Goal: Browse casually: Explore the website without a specific task or goal

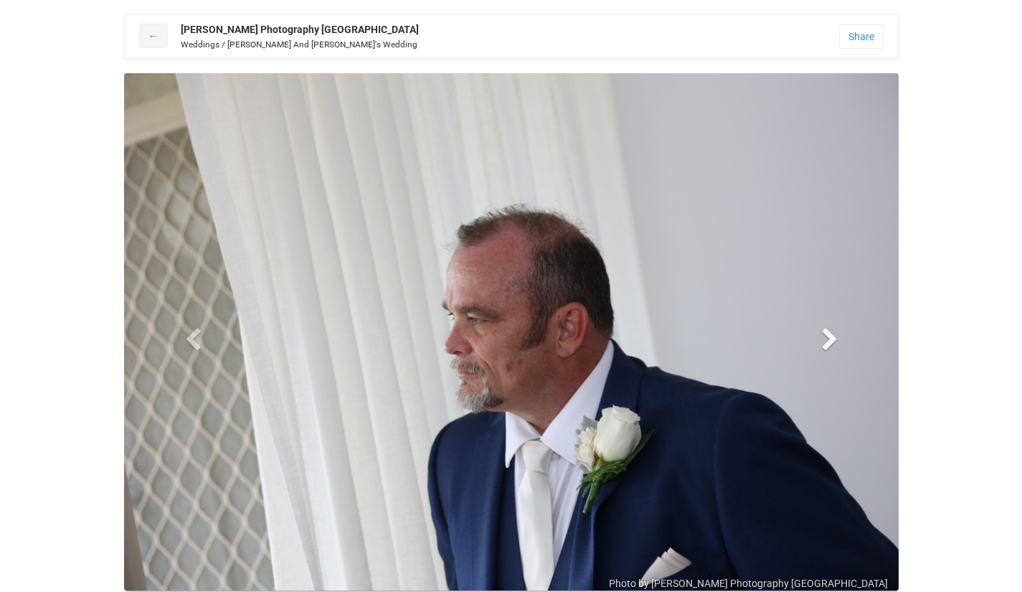
click at [830, 334] on span at bounding box center [830, 339] width 22 height 22
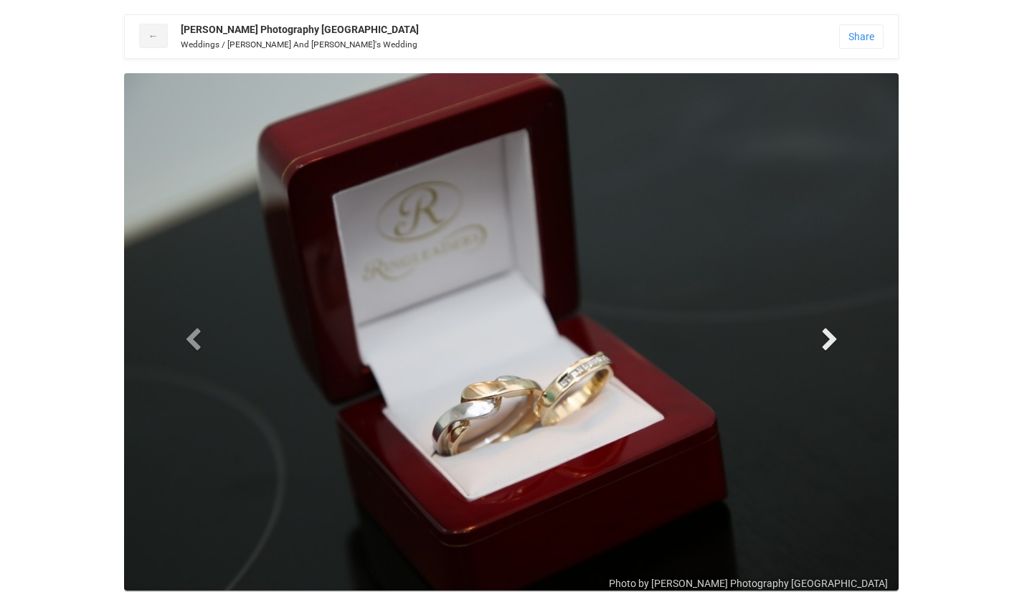
click at [826, 341] on span at bounding box center [830, 339] width 22 height 22
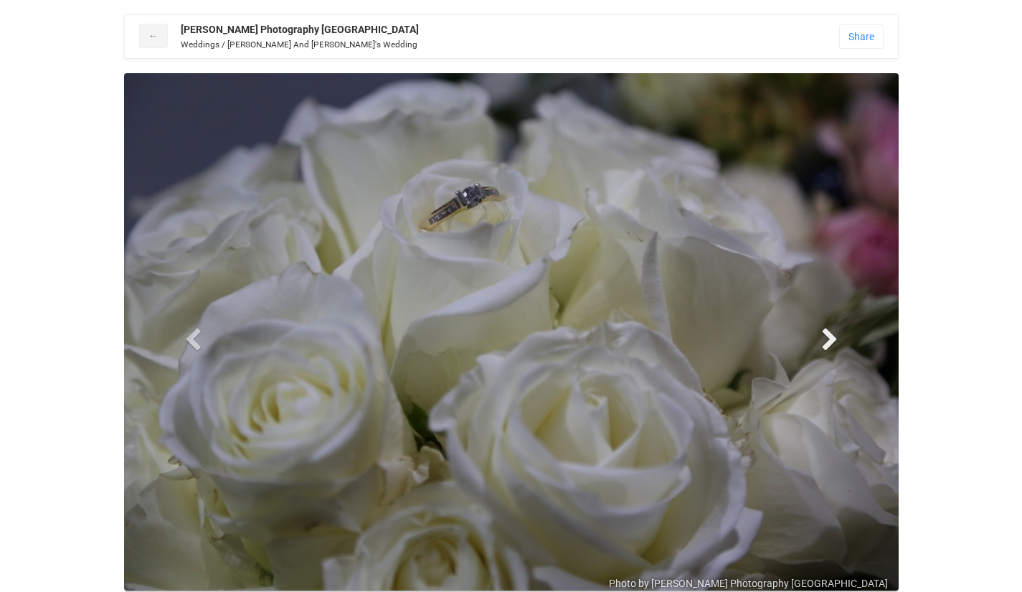
click at [828, 341] on span at bounding box center [830, 339] width 22 height 22
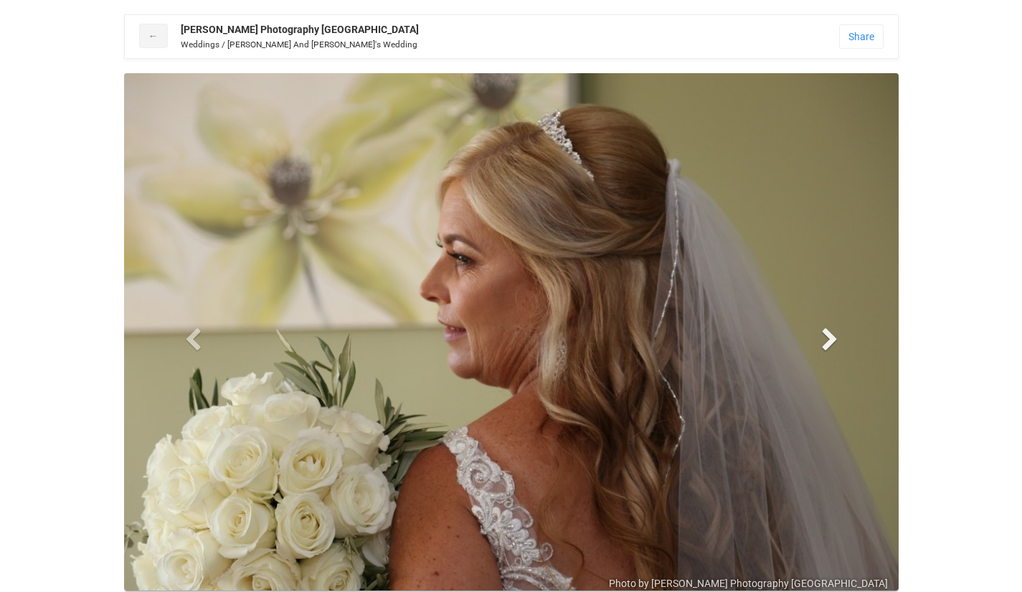
click at [829, 341] on span at bounding box center [830, 339] width 22 height 22
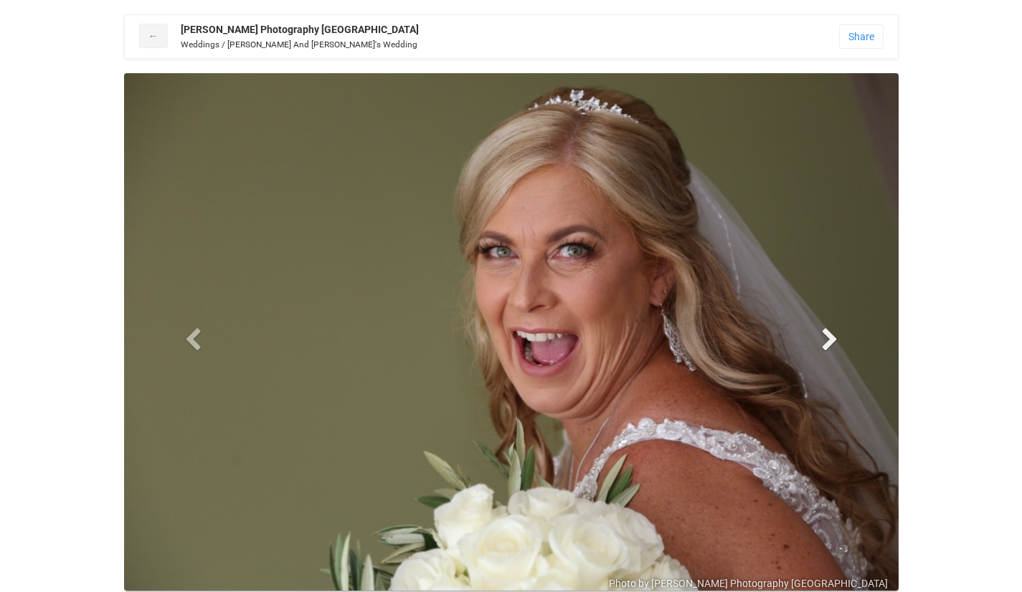
click at [827, 341] on span at bounding box center [830, 339] width 22 height 22
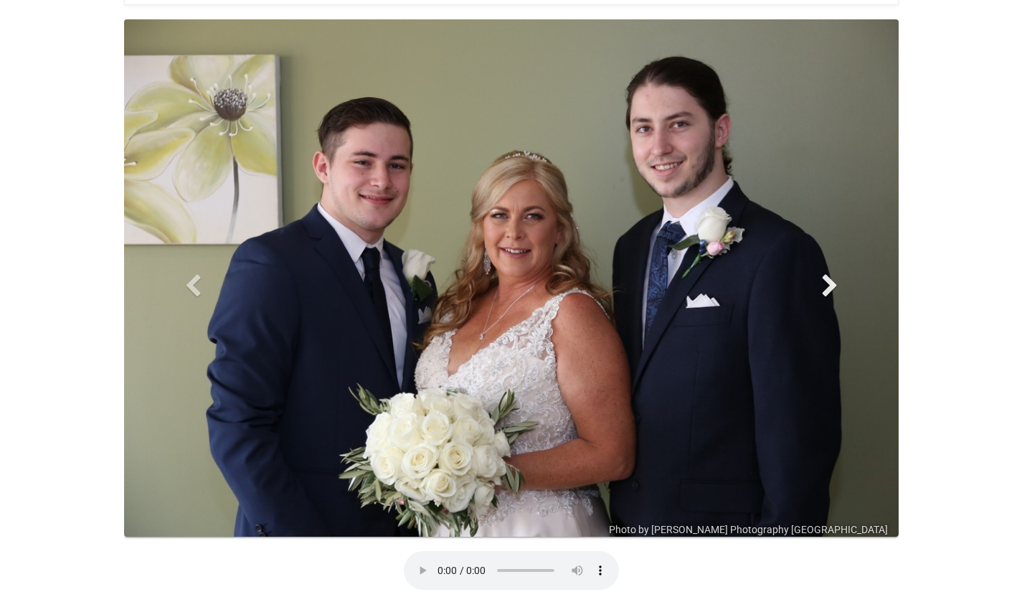
scroll to position [72, 0]
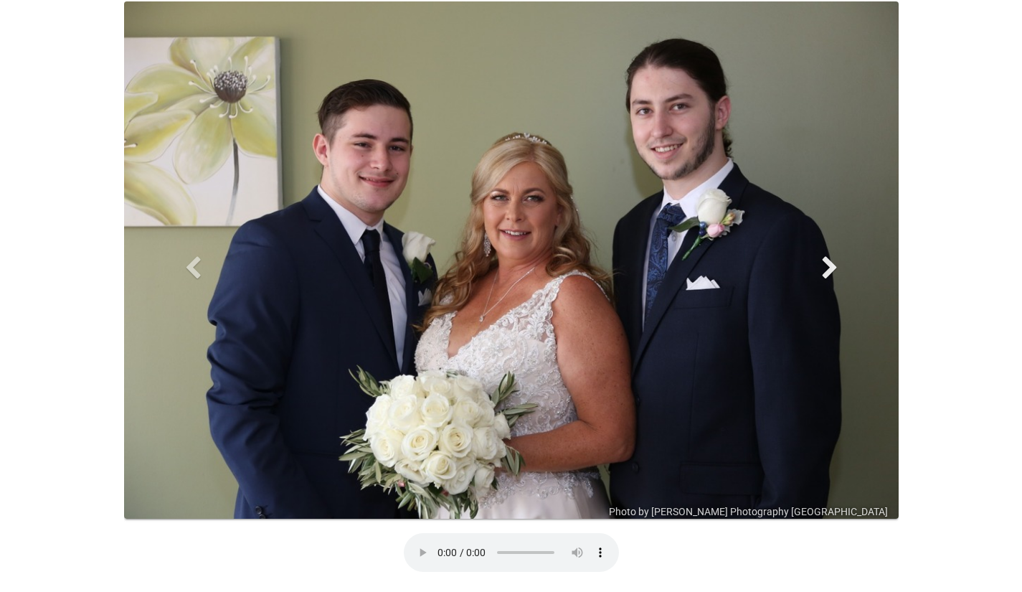
click at [825, 273] on span at bounding box center [830, 267] width 22 height 22
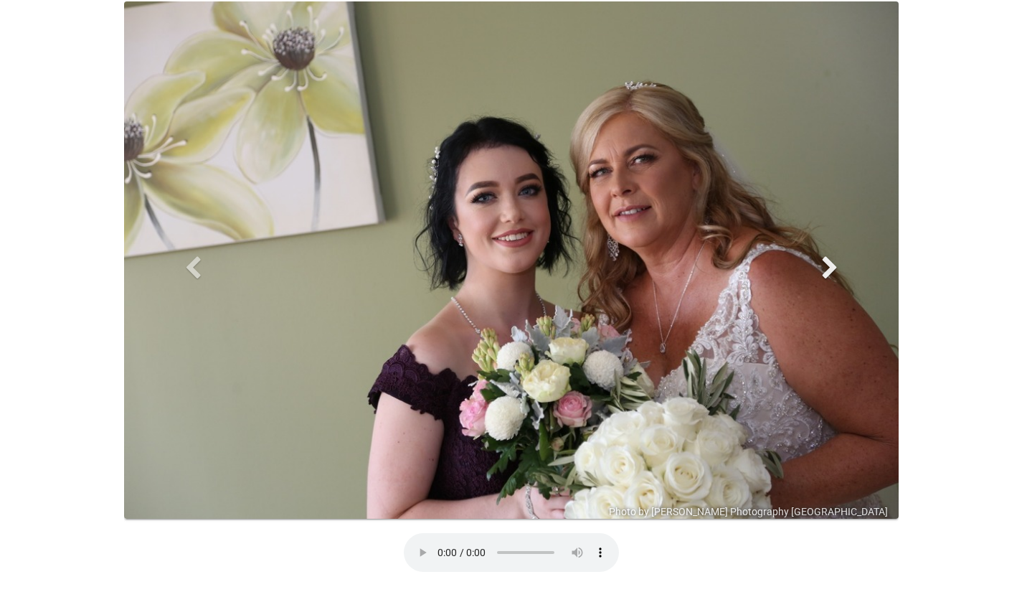
click at [824, 277] on span at bounding box center [830, 267] width 22 height 22
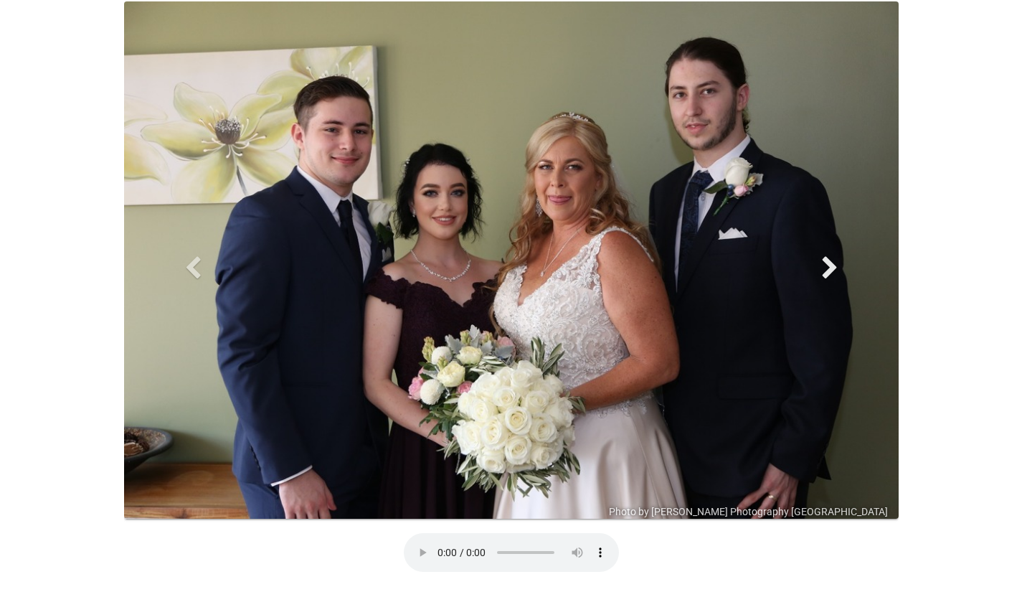
click at [824, 277] on span at bounding box center [830, 267] width 22 height 22
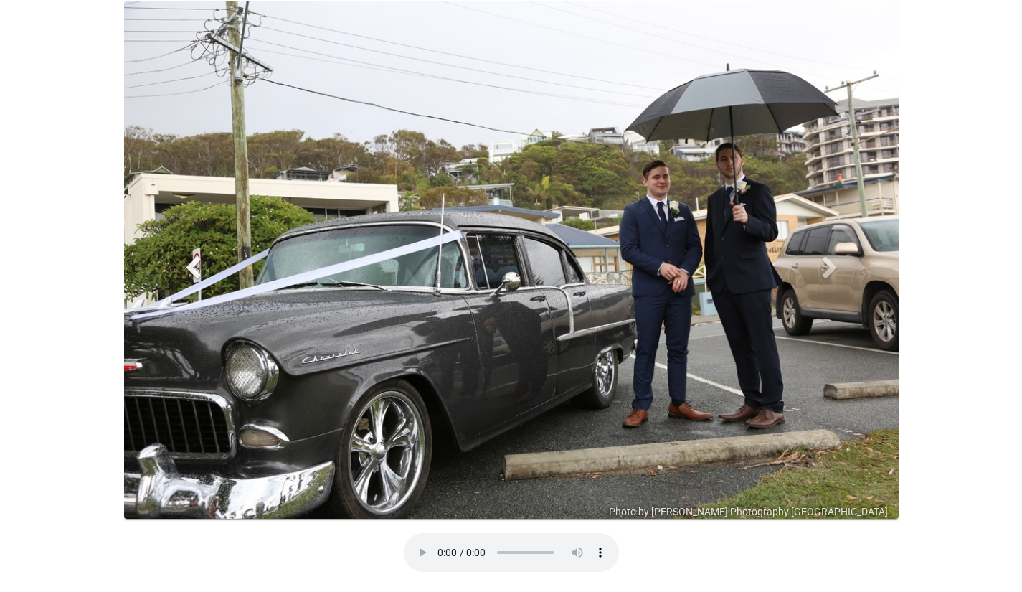
click at [199, 270] on span at bounding box center [193, 267] width 22 height 22
click at [827, 272] on span at bounding box center [830, 267] width 22 height 22
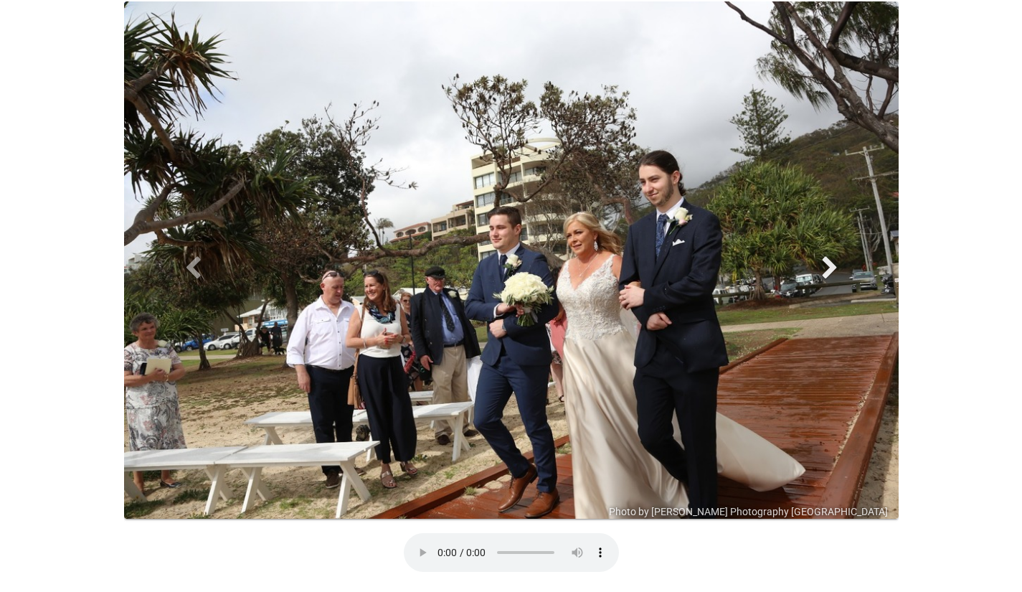
click at [826, 273] on span at bounding box center [830, 267] width 22 height 22
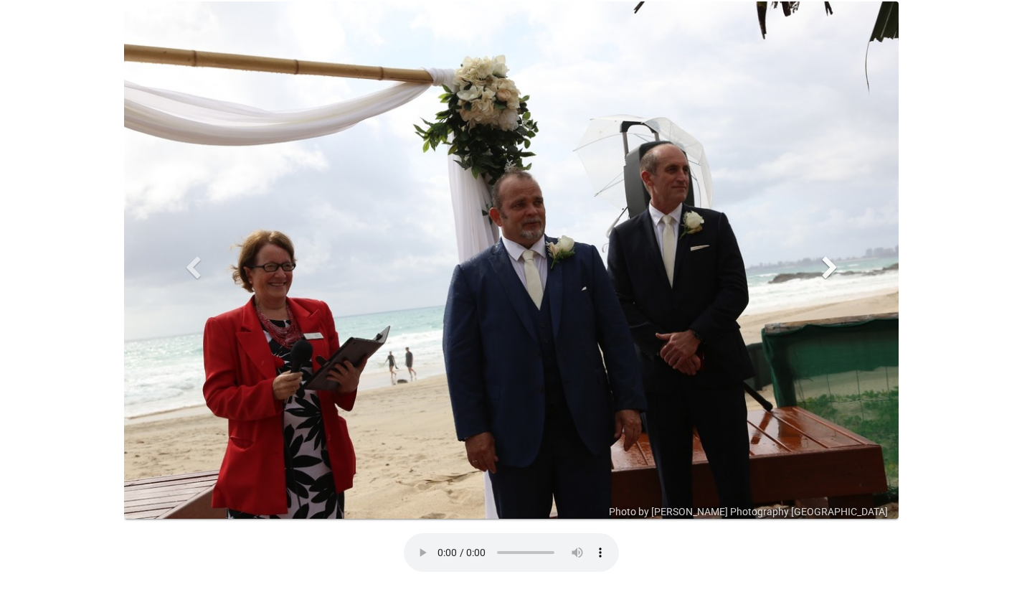
click at [831, 266] on span at bounding box center [830, 267] width 22 height 22
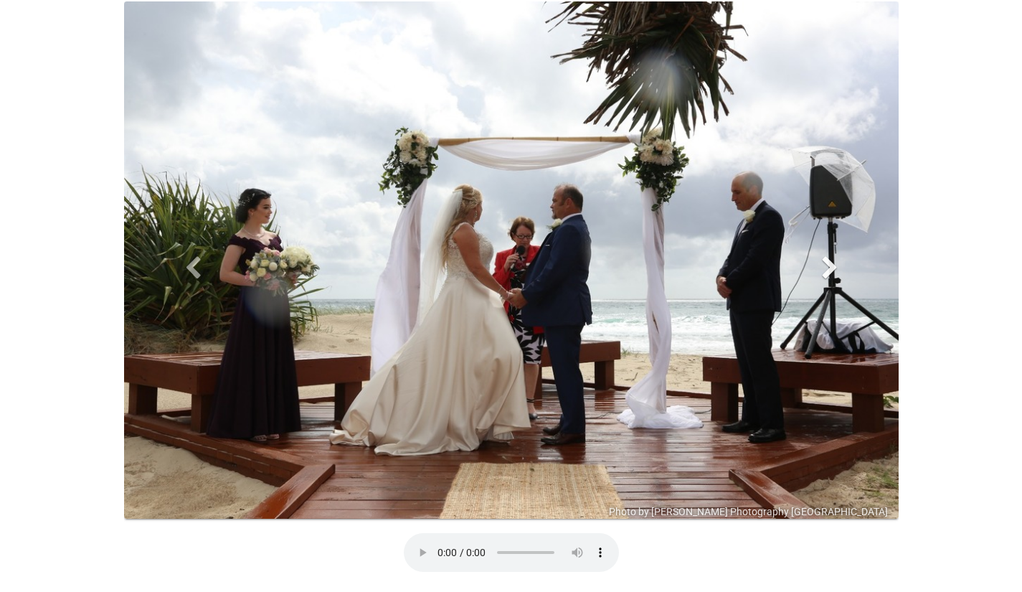
click at [831, 268] on span at bounding box center [830, 267] width 22 height 22
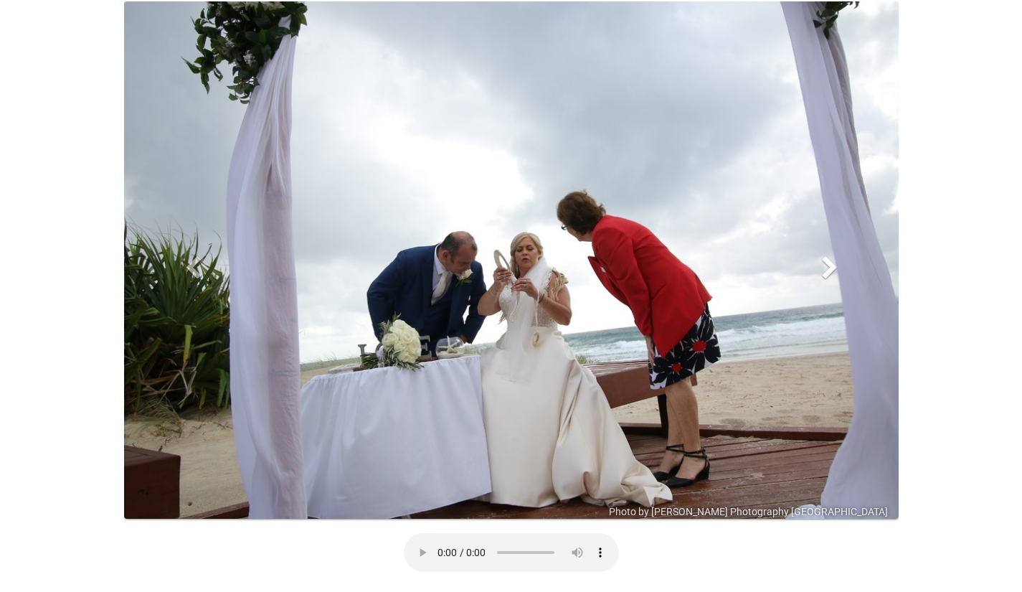
click at [828, 268] on span at bounding box center [830, 267] width 22 height 22
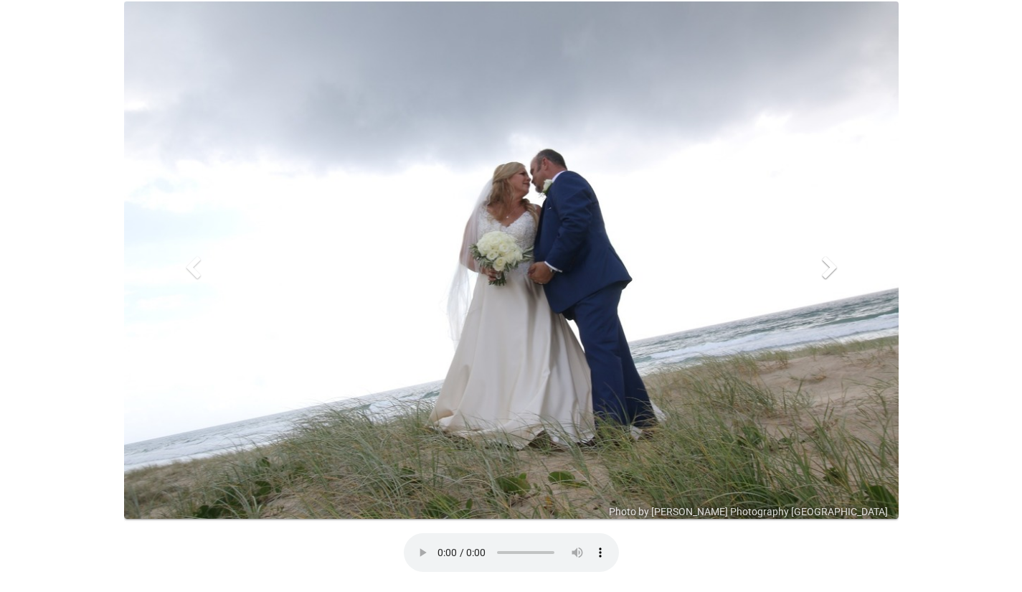
click at [826, 269] on span at bounding box center [830, 267] width 22 height 22
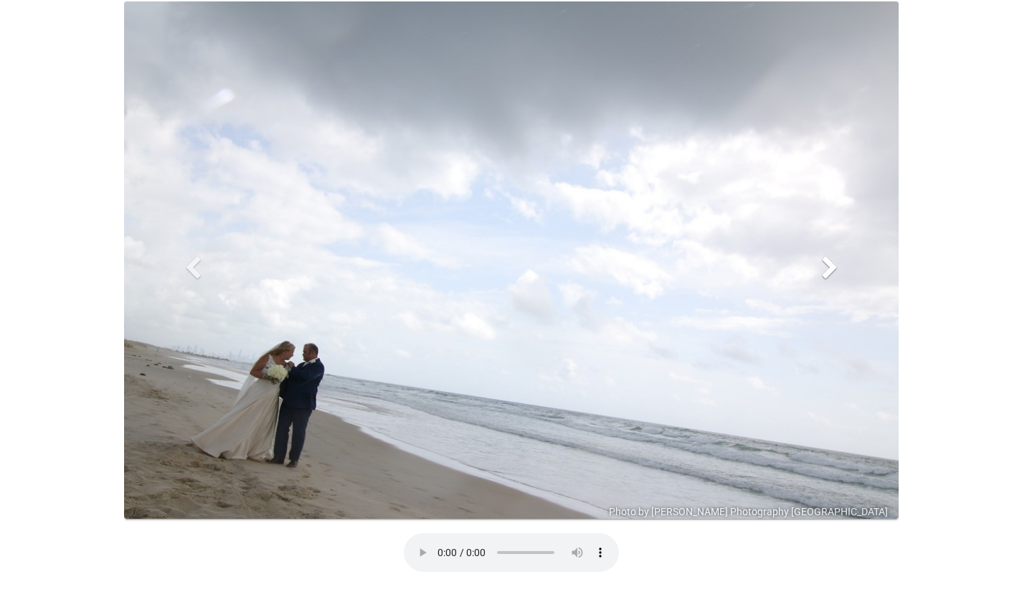
click at [826, 269] on span at bounding box center [830, 267] width 22 height 22
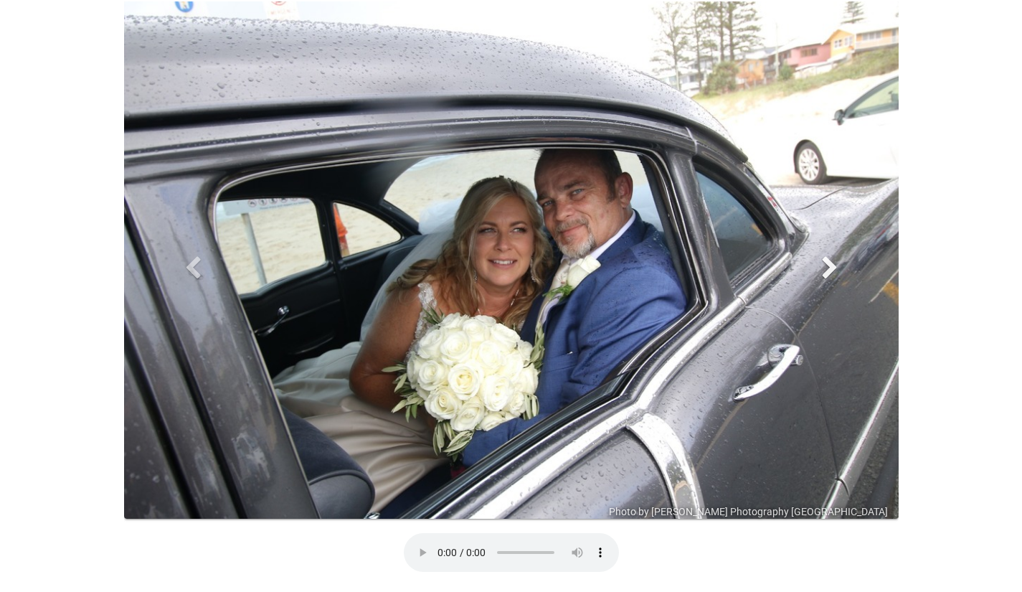
click at [827, 270] on span at bounding box center [830, 267] width 22 height 22
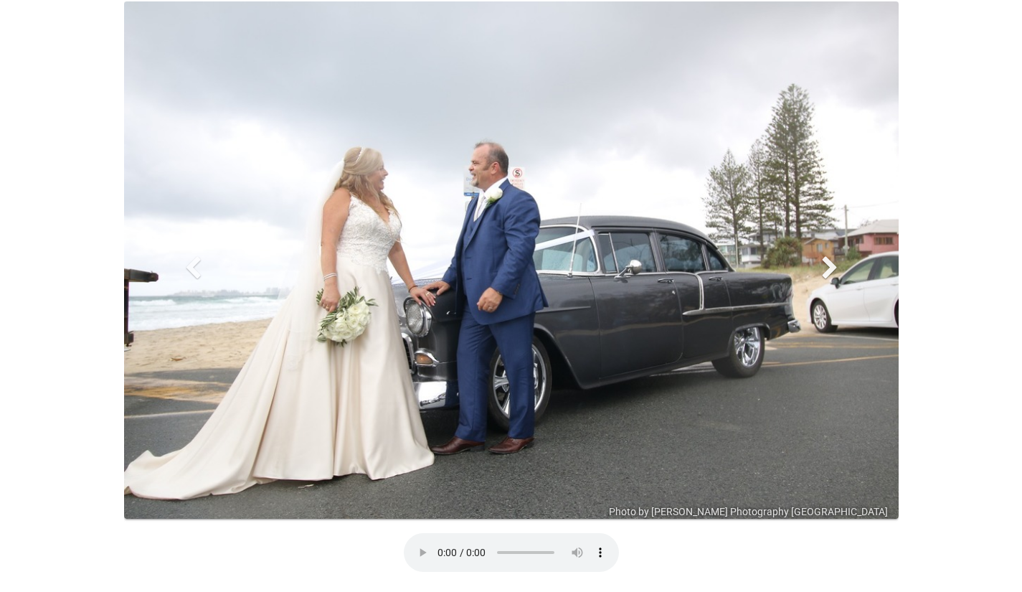
click at [827, 270] on span at bounding box center [830, 267] width 22 height 22
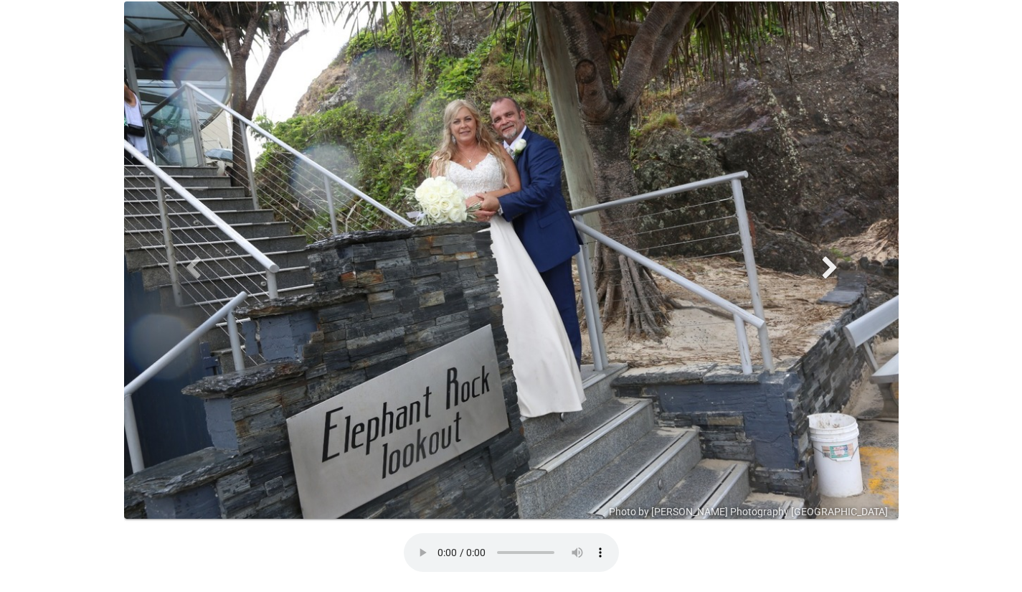
click at [828, 270] on span at bounding box center [830, 267] width 22 height 22
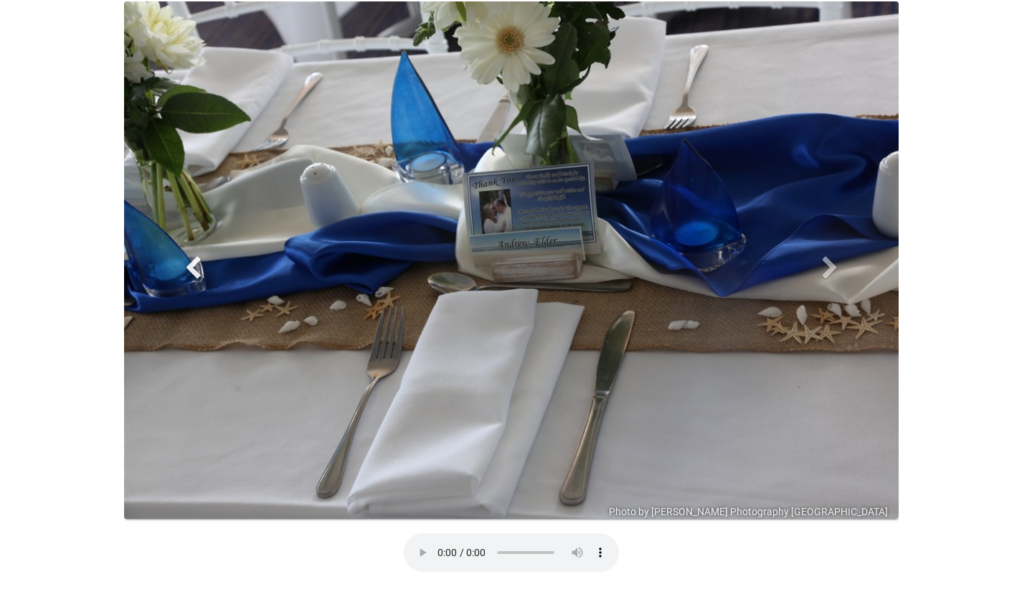
click at [197, 268] on span at bounding box center [193, 267] width 22 height 22
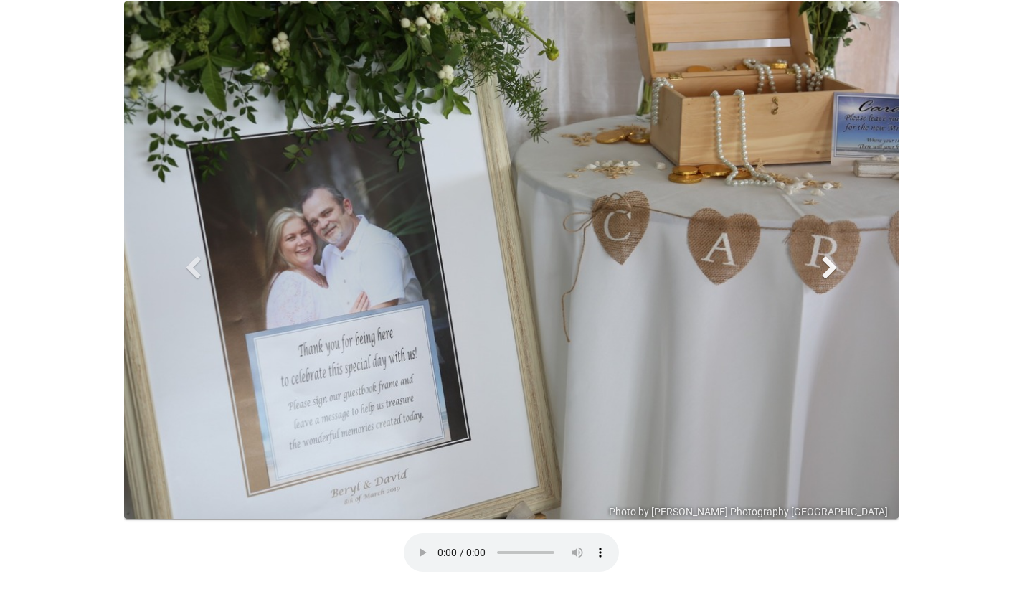
click at [830, 270] on span at bounding box center [830, 267] width 22 height 22
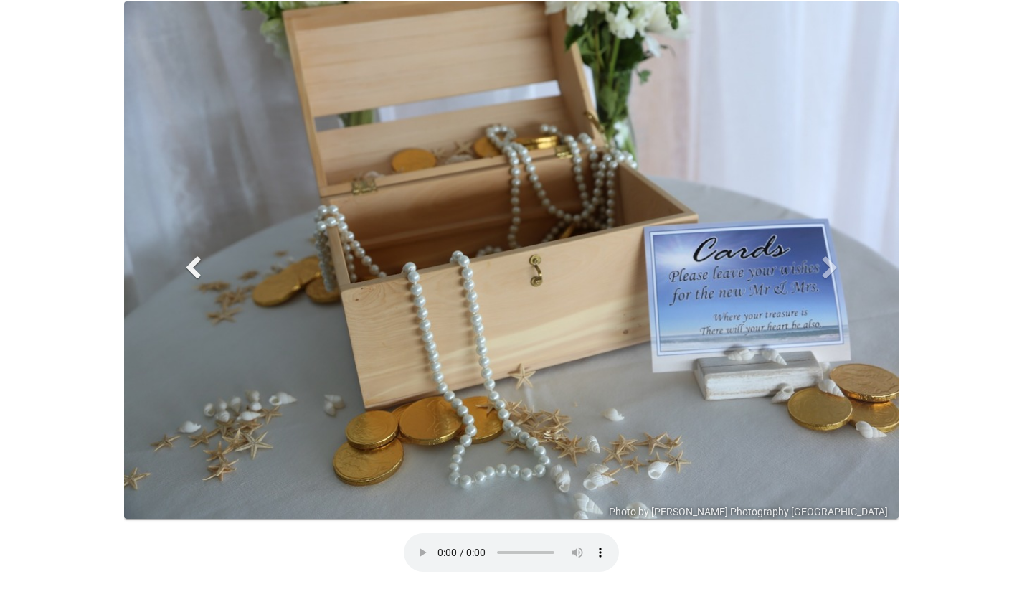
click at [194, 265] on span at bounding box center [193, 267] width 22 height 22
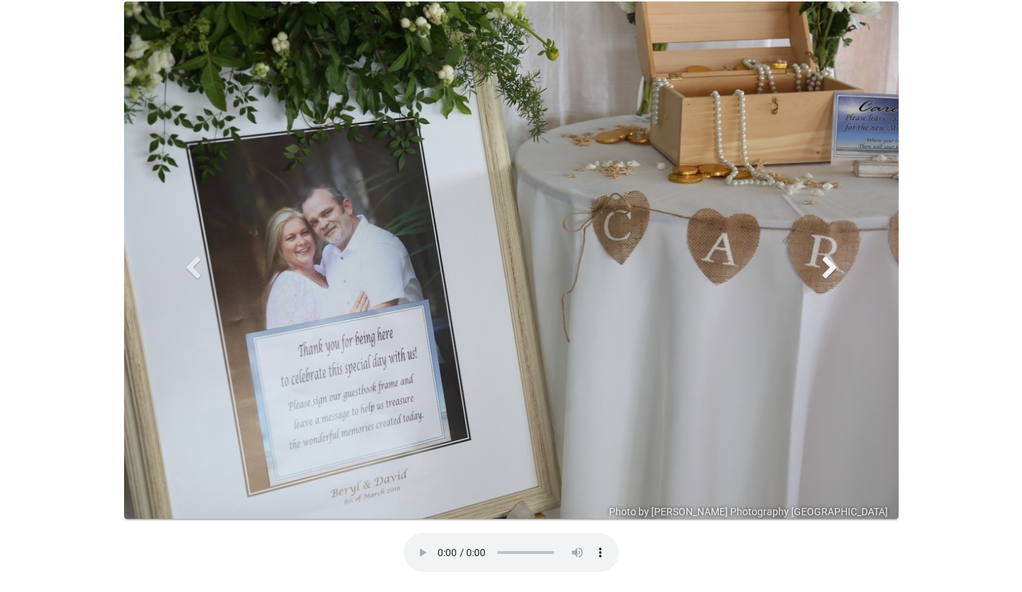
click at [831, 268] on span at bounding box center [830, 267] width 22 height 22
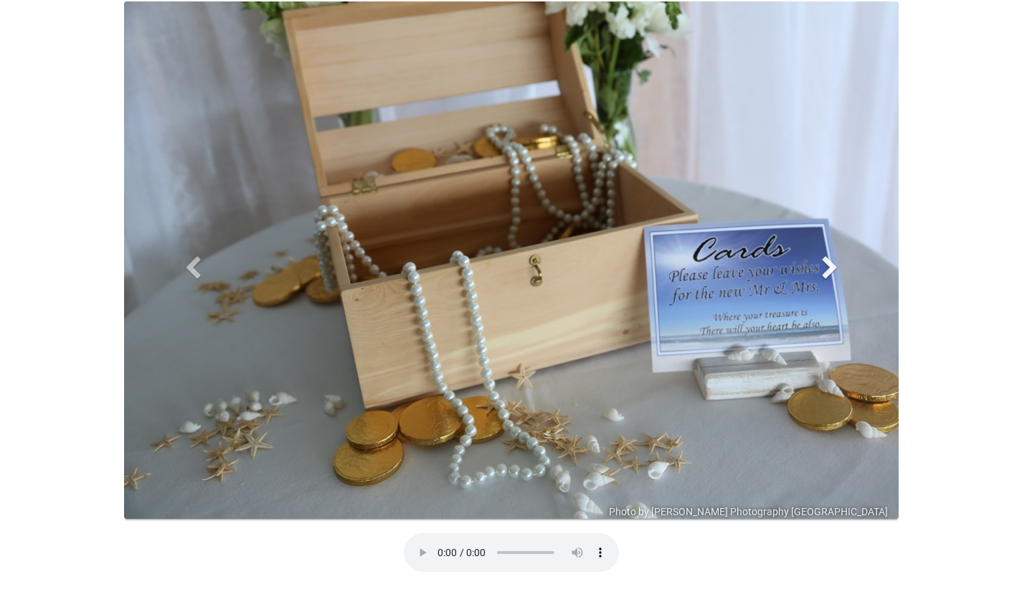
click at [829, 270] on span at bounding box center [830, 267] width 22 height 22
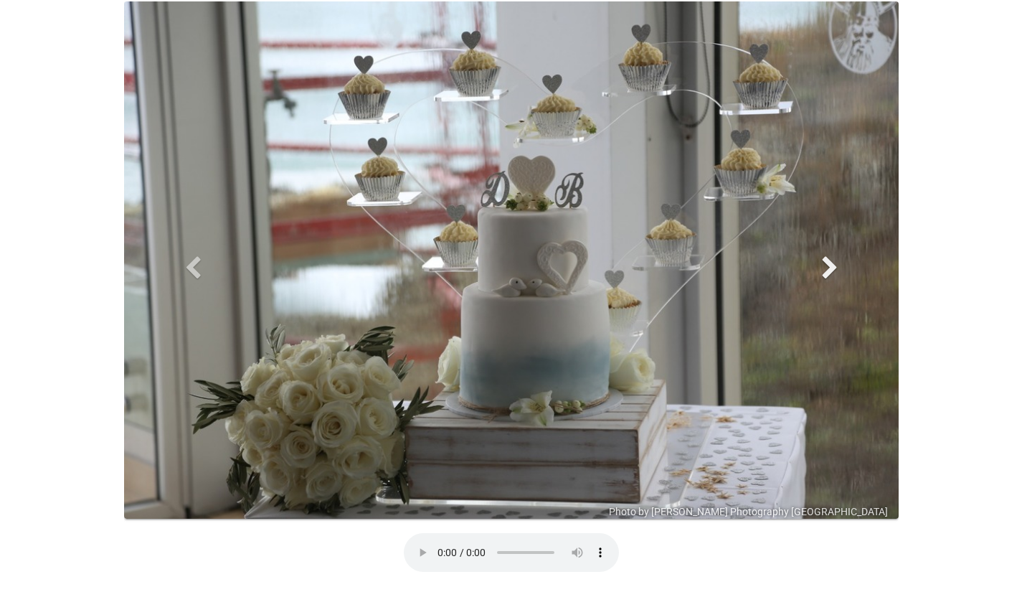
click at [834, 265] on span at bounding box center [830, 267] width 22 height 22
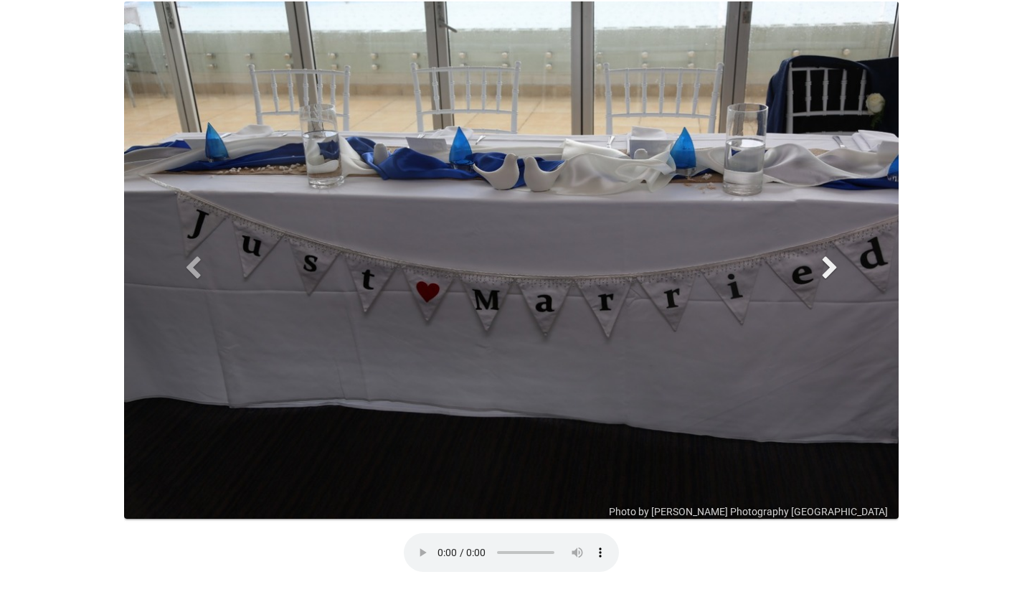
click at [834, 266] on span at bounding box center [830, 267] width 22 height 22
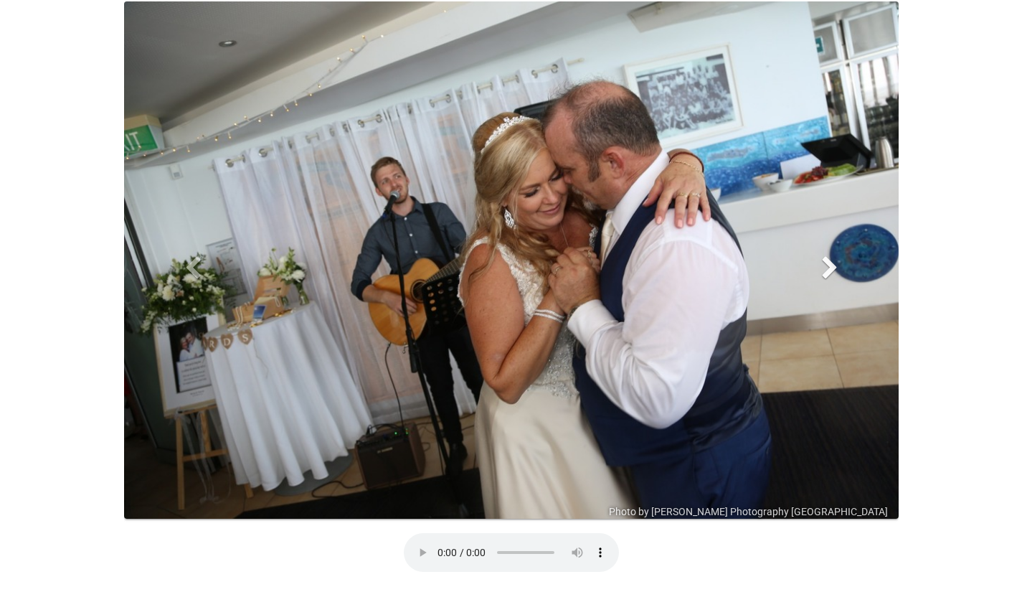
click at [834, 273] on span at bounding box center [830, 267] width 22 height 22
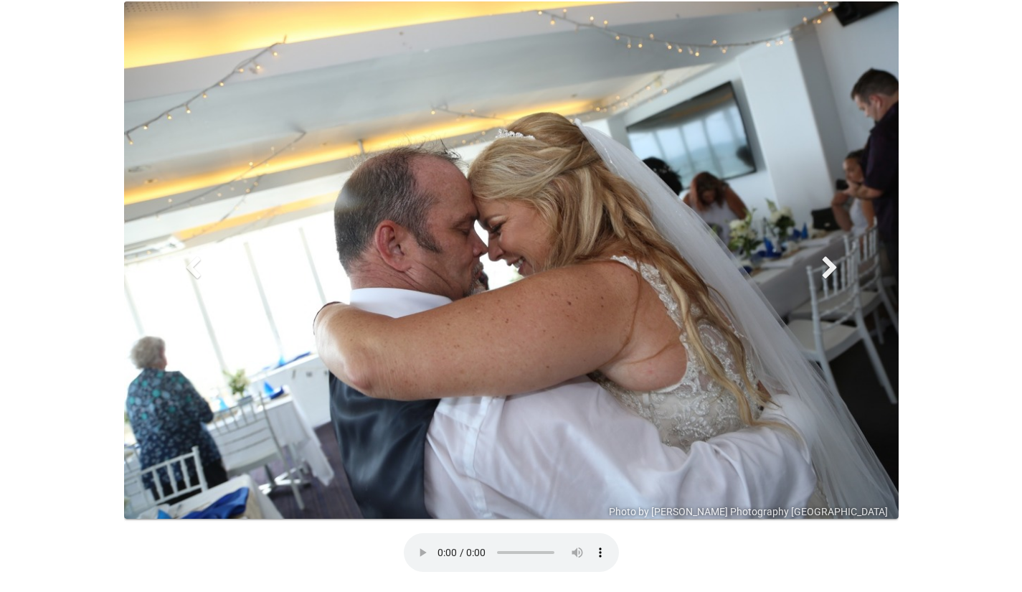
click at [834, 273] on span at bounding box center [830, 267] width 22 height 22
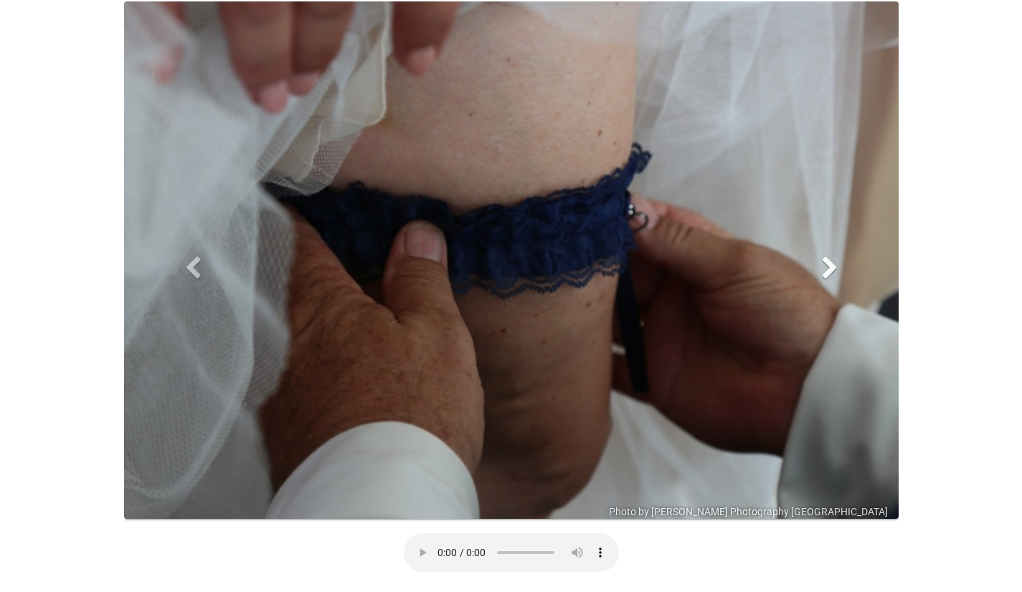
click at [824, 265] on span at bounding box center [830, 267] width 22 height 22
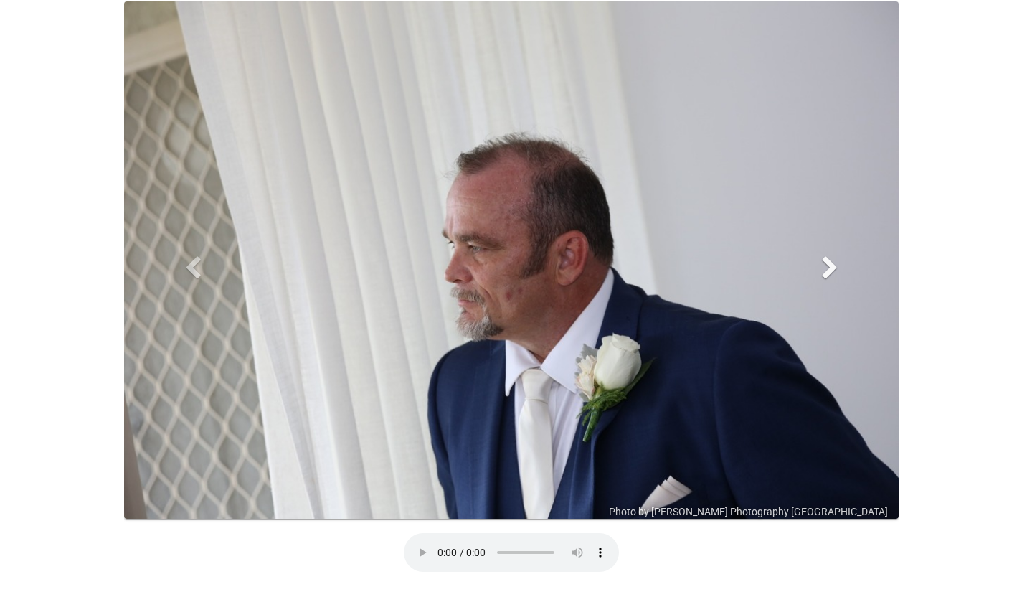
click at [828, 267] on span at bounding box center [830, 267] width 22 height 22
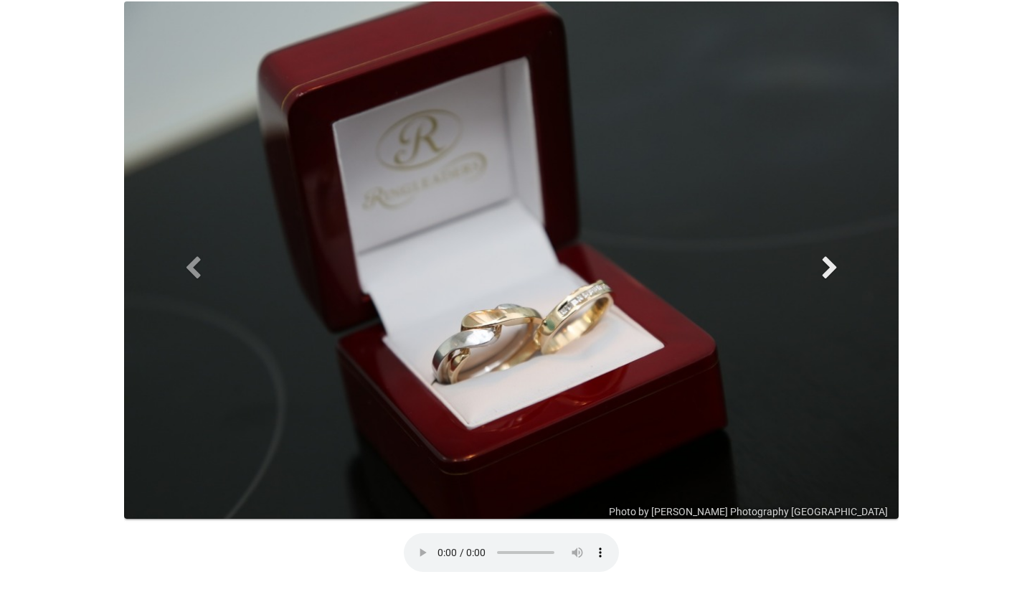
click at [827, 267] on span at bounding box center [830, 267] width 22 height 22
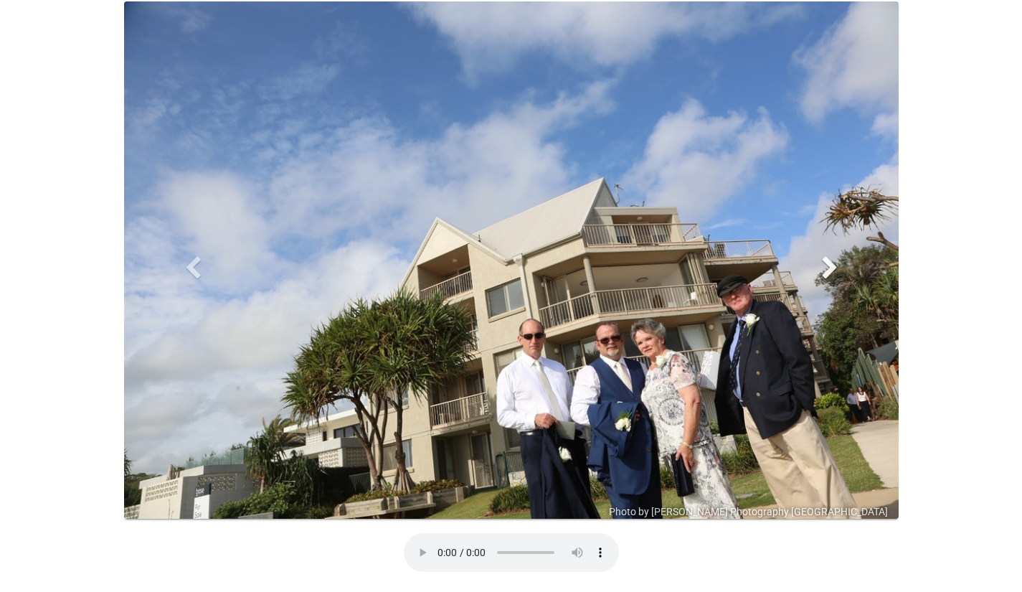
click at [813, 268] on link "Next" at bounding box center [830, 267] width 116 height 532
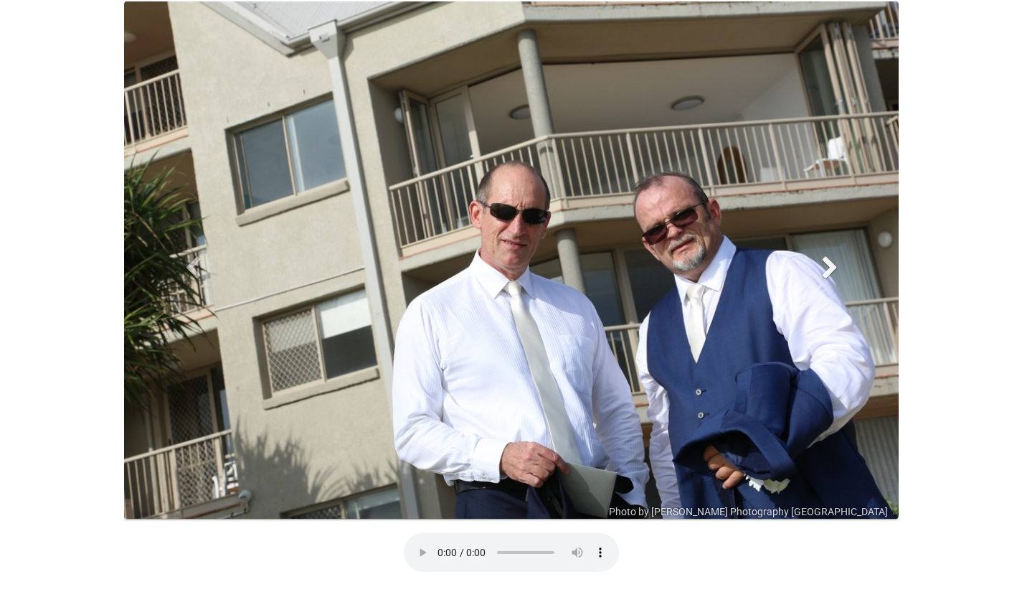
click at [816, 268] on link "Next" at bounding box center [830, 267] width 116 height 532
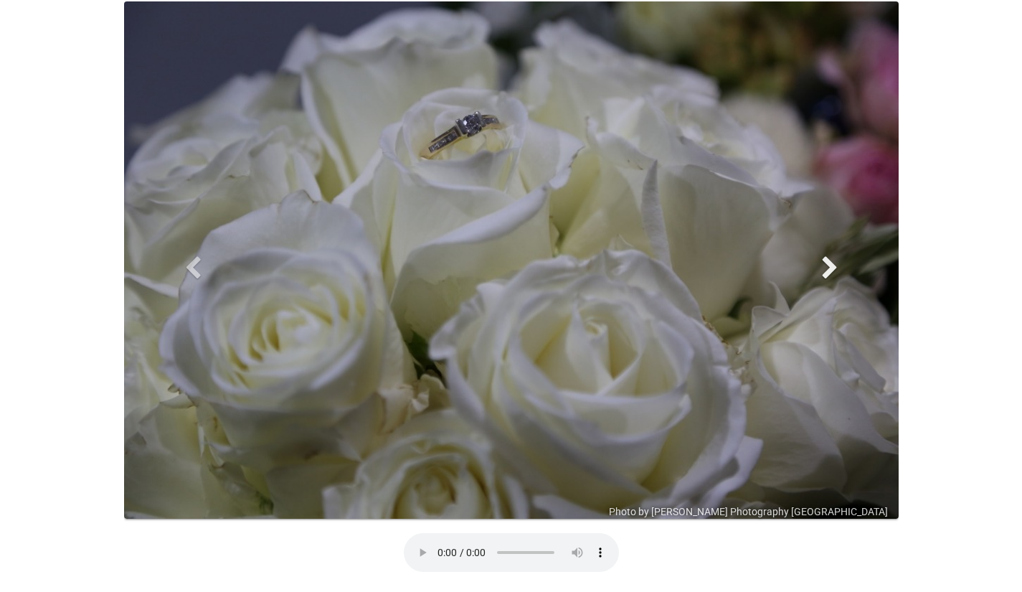
click at [816, 268] on link "Next" at bounding box center [830, 267] width 116 height 532
